Goal: Task Accomplishment & Management: Manage account settings

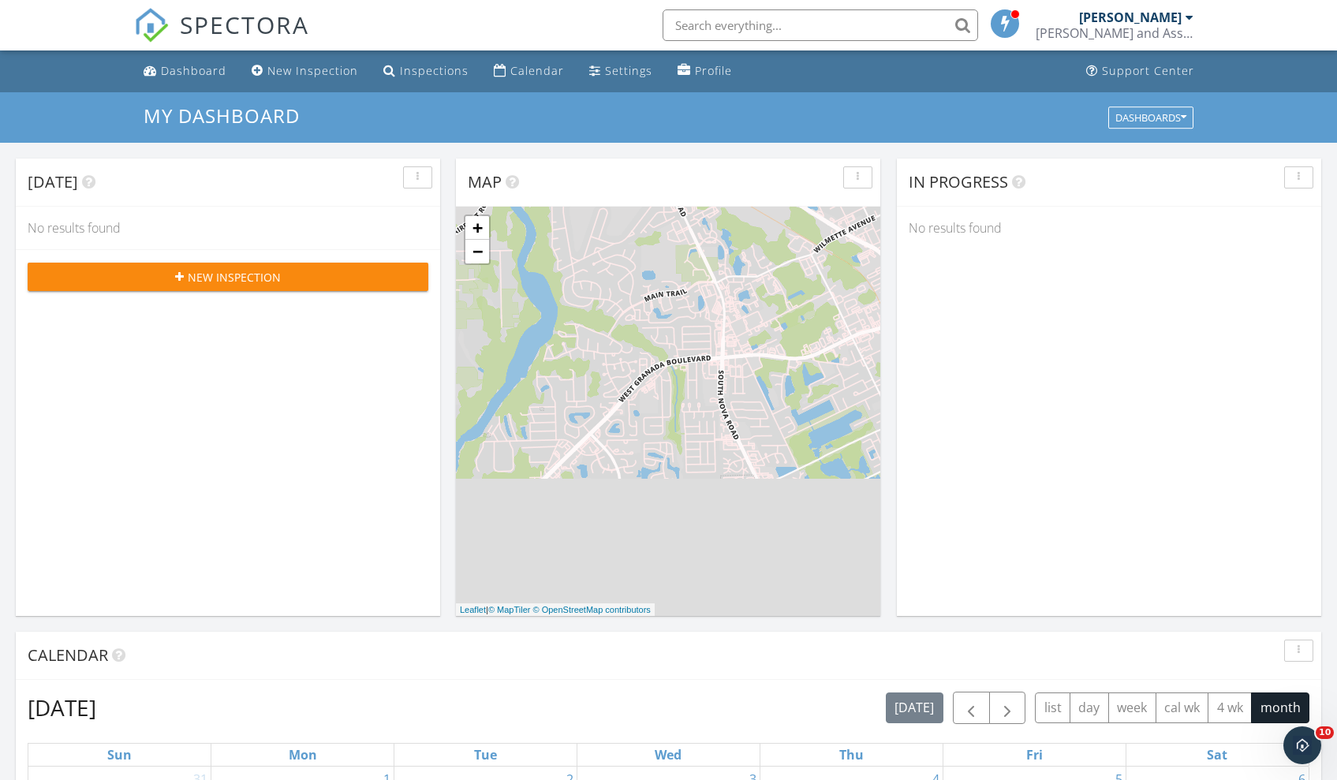
click at [746, 32] on input "text" at bounding box center [821, 25] width 316 height 32
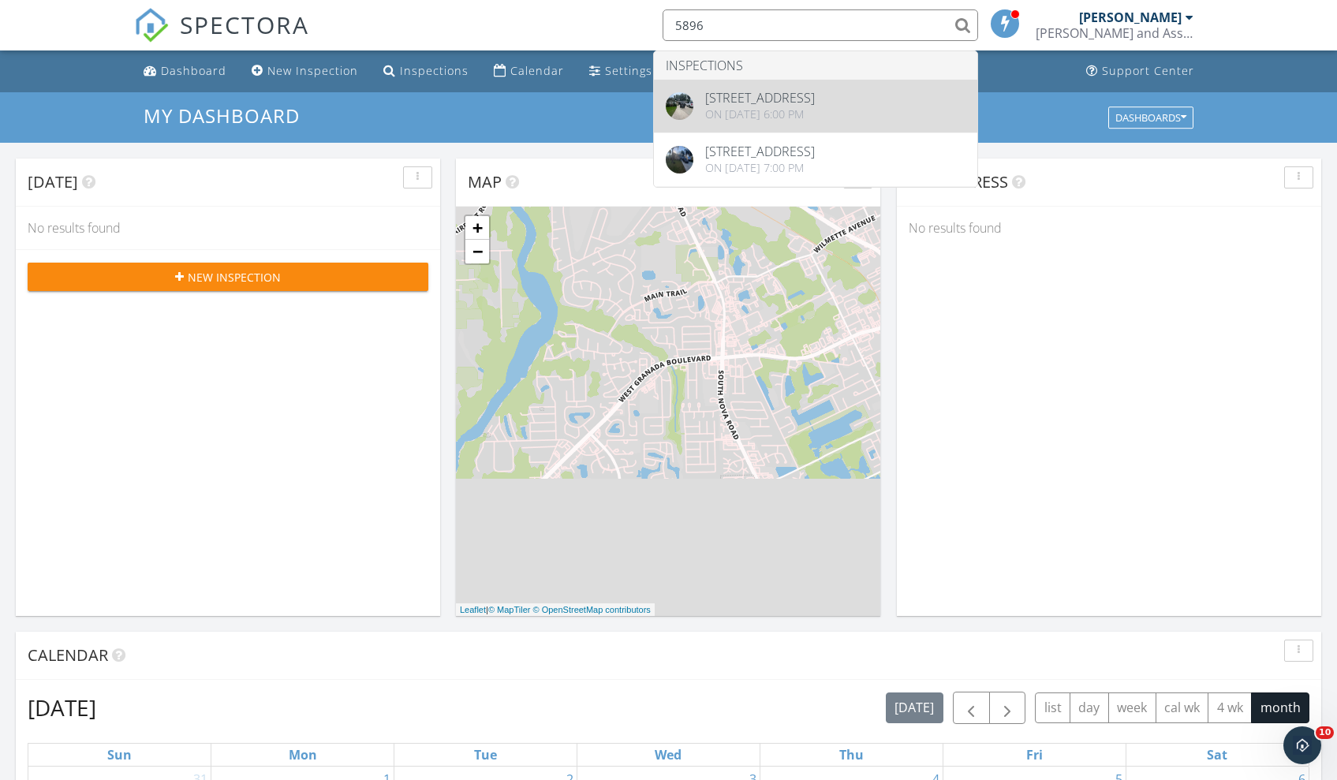
type input "5896"
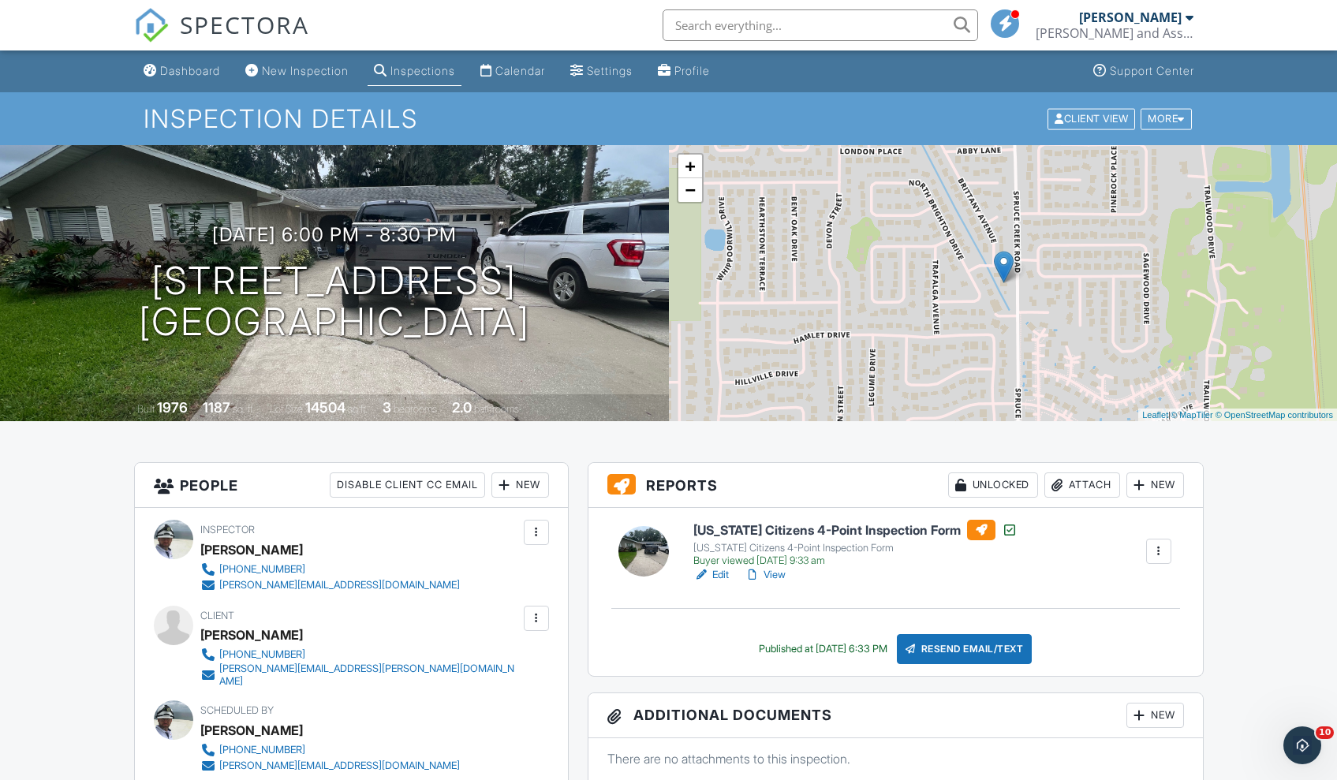
click at [745, 533] on h6 "Florida Citizens 4-Point Inspection Form" at bounding box center [855, 530] width 324 height 21
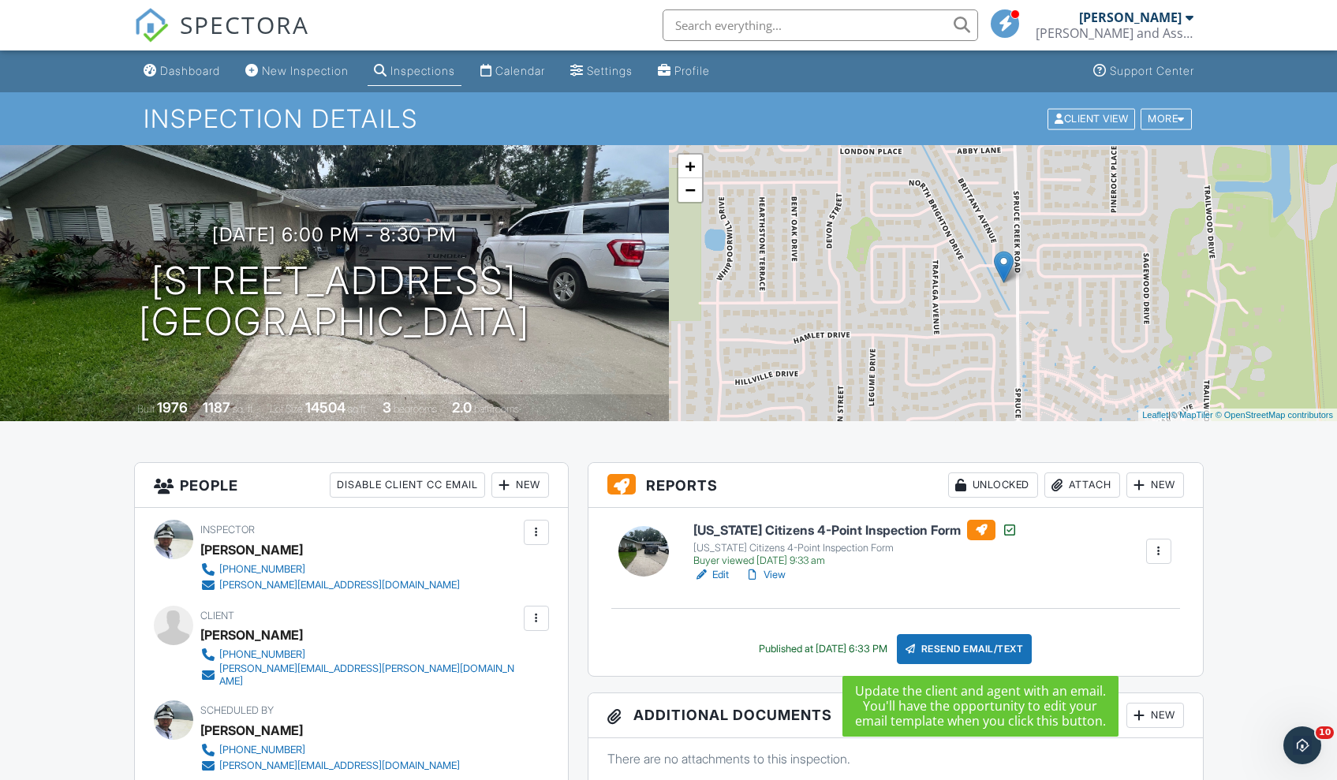
click at [953, 652] on div "Resend Email/Text" at bounding box center [965, 649] width 136 height 30
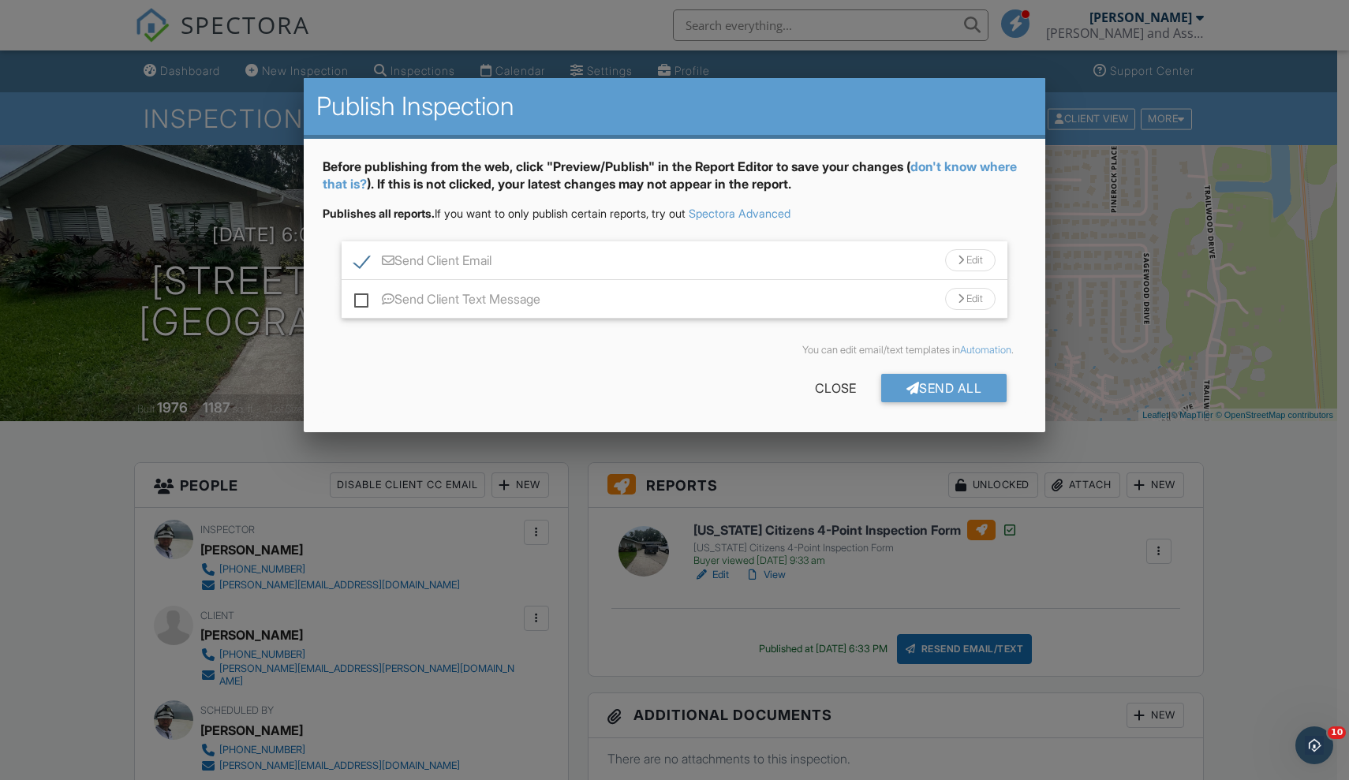
click at [361, 301] on label "Send Client Text Message" at bounding box center [447, 302] width 186 height 20
click at [361, 297] on input "Send Client Text Message" at bounding box center [359, 291] width 10 height 10
checkbox input "true"
click at [942, 394] on div "Send All" at bounding box center [944, 388] width 126 height 28
